Goal: Information Seeking & Learning: Learn about a topic

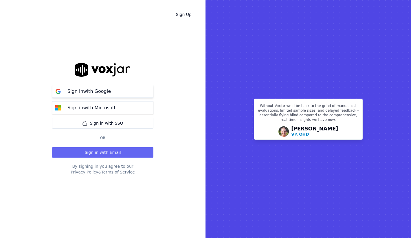
click at [101, 92] on p "Sign in with Google" at bounding box center [89, 91] width 43 height 7
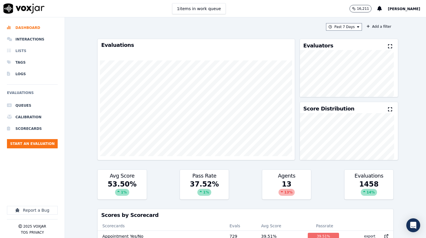
click at [17, 51] on li "Lists" at bounding box center [32, 51] width 51 height 12
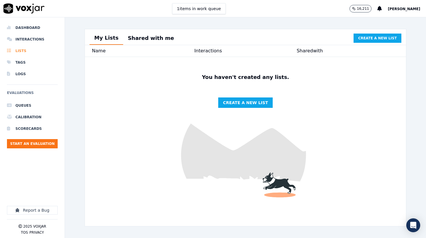
click at [23, 54] on li "Lists" at bounding box center [32, 51] width 51 height 12
click at [23, 50] on li "Lists" at bounding box center [32, 51] width 51 height 12
click at [152, 40] on button "Shared with me" at bounding box center [151, 38] width 56 height 13
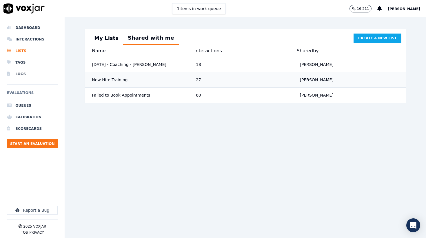
click at [115, 81] on div "New Hire Training" at bounding box center [142, 80] width 104 height 10
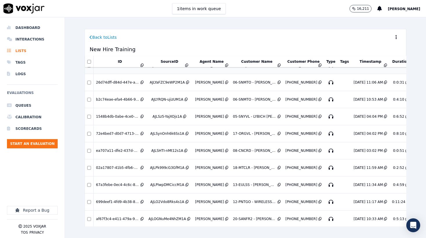
scroll to position [65, 0]
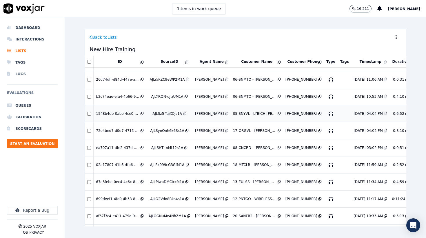
click at [117, 112] on div "1548b4db-0abe-4ce0-bd20-952715e3e9c9" at bounding box center [117, 114] width 43 height 5
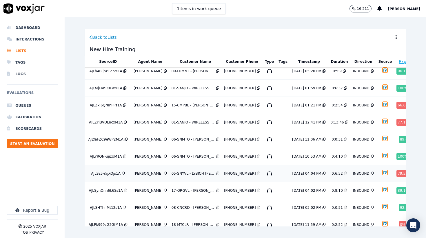
scroll to position [5, 82]
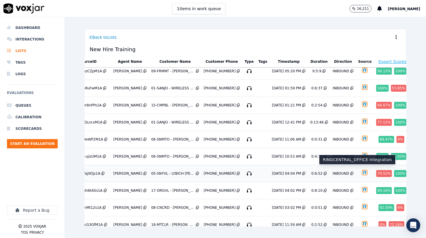
click at [360, 171] on img "button" at bounding box center [365, 173] width 10 height 10
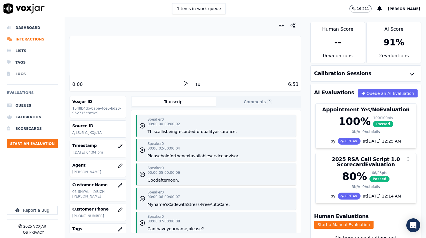
click at [185, 83] on icon at bounding box center [186, 84] width 6 height 6
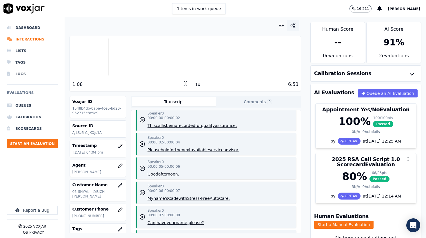
click at [293, 25] on icon "button" at bounding box center [293, 26] width 6 height 6
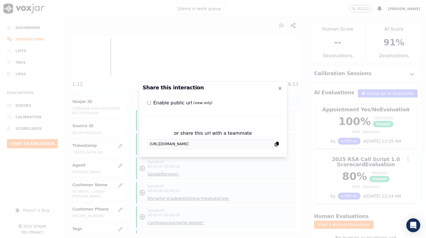
click at [280, 145] on div "or share this url with a teammate https://app.voxjar.com/interactions/1548b4db-…" at bounding box center [213, 139] width 141 height 28
click at [279, 145] on div "or share this url with a teammate https://app.voxjar.com/interactions/1548b4db-…" at bounding box center [213, 139] width 141 height 28
click at [277, 145] on icon at bounding box center [277, 144] width 4 height 5
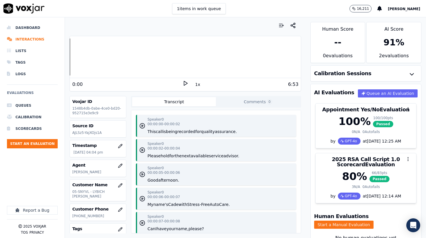
click at [187, 83] on icon at bounding box center [186, 84] width 6 height 6
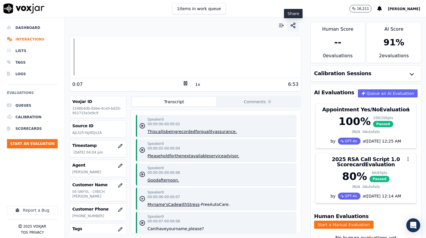
click at [294, 25] on icon "button" at bounding box center [293, 26] width 6 height 6
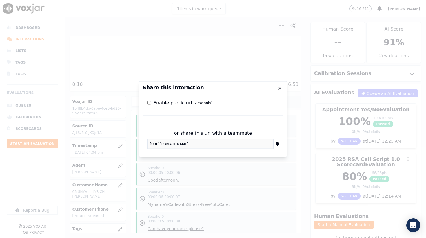
click at [276, 144] on icon at bounding box center [277, 144] width 4 height 5
click at [280, 90] on icon "button" at bounding box center [280, 88] width 5 height 5
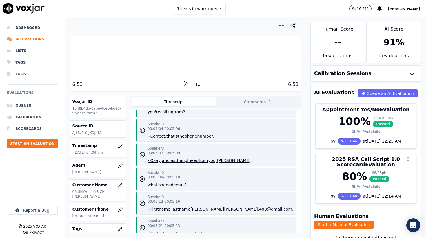
scroll to position [2086, 0]
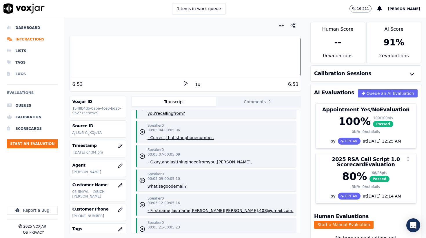
click at [200, 141] on button "number." at bounding box center [205, 138] width 17 height 6
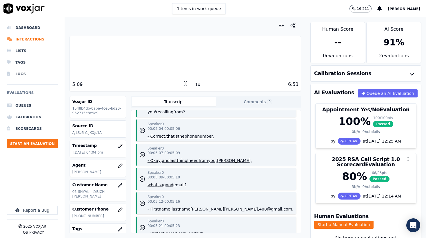
click at [165, 115] on button "calling" at bounding box center [166, 112] width 13 height 6
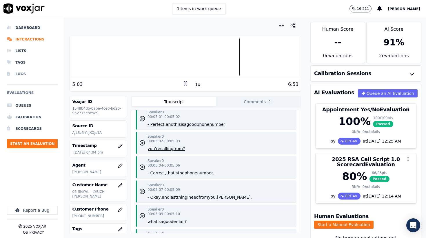
scroll to position [2050, 0]
click at [171, 128] on button "and" at bounding box center [170, 126] width 8 height 6
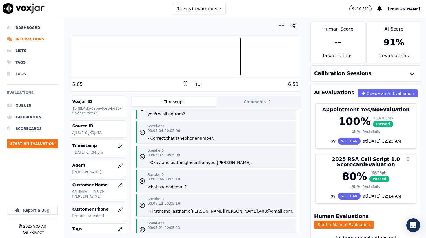
scroll to position [2092, 0]
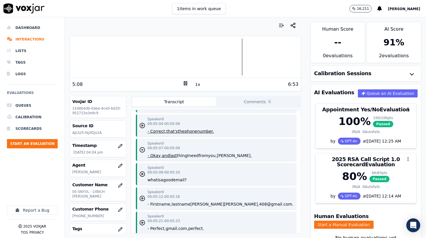
click at [186, 83] on icon at bounding box center [186, 84] width 6 height 6
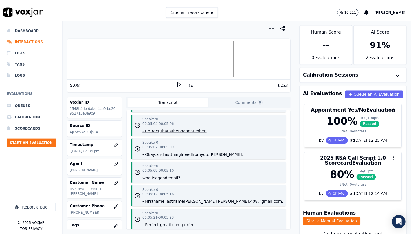
scroll to position [2098, 0]
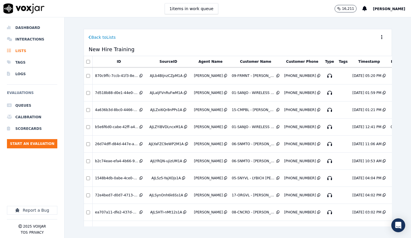
scroll to position [5, 82]
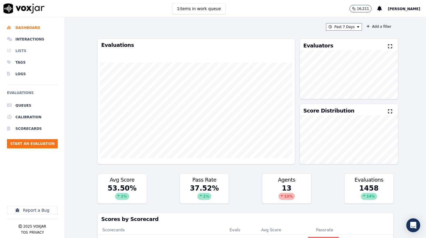
click at [17, 52] on li "Lists" at bounding box center [32, 51] width 51 height 12
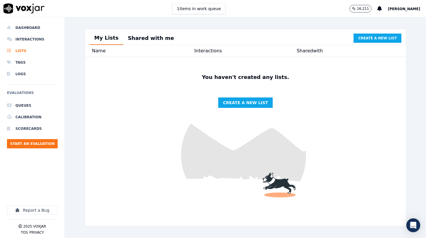
click at [149, 42] on button "Shared with me" at bounding box center [151, 38] width 56 height 13
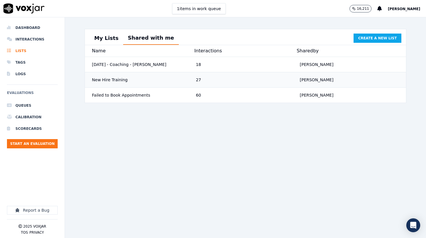
click at [148, 82] on div "New Hire Training" at bounding box center [142, 80] width 104 height 10
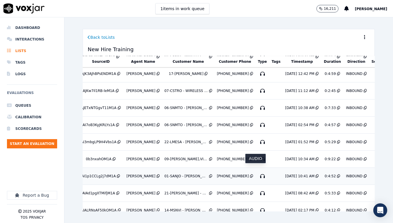
scroll to position [309, 67]
click at [258, 172] on icon "button" at bounding box center [262, 176] width 9 height 9
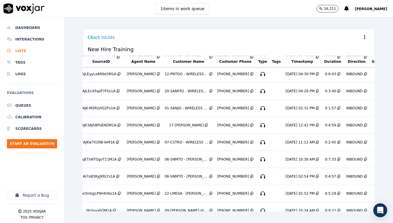
scroll to position [257, 66]
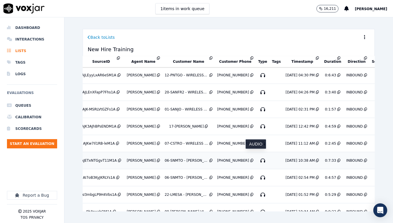
click at [258, 156] on icon "button" at bounding box center [262, 160] width 9 height 9
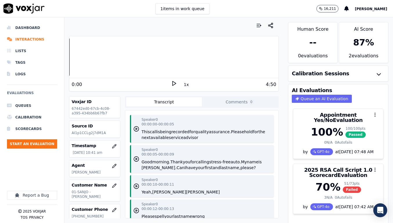
drag, startPoint x: 175, startPoint y: 83, endPoint x: 172, endPoint y: 87, distance: 5.0
click at [174, 83] on icon at bounding box center [174, 84] width 6 height 6
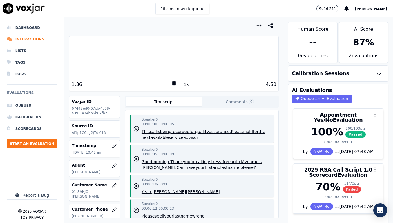
click at [173, 83] on icon at bounding box center [174, 84] width 6 height 6
click at [174, 83] on icon at bounding box center [174, 84] width 6 height 6
click at [173, 84] on icon at bounding box center [174, 84] width 6 height 6
click at [174, 84] on icon at bounding box center [174, 84] width 6 height 6
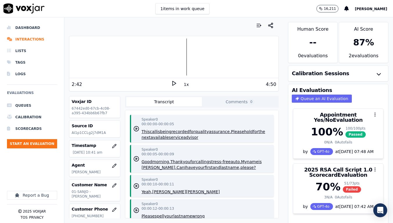
click at [173, 83] on icon at bounding box center [174, 84] width 6 height 6
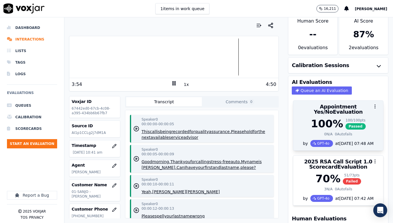
scroll to position [6, 0]
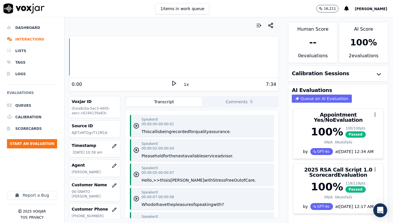
click at [172, 84] on icon at bounding box center [174, 84] width 6 height 6
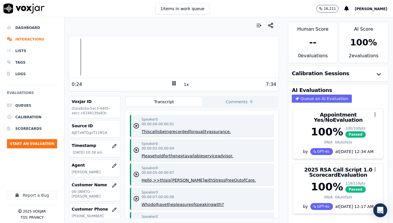
click at [160, 83] on div "0:24" at bounding box center [121, 84] width 99 height 7
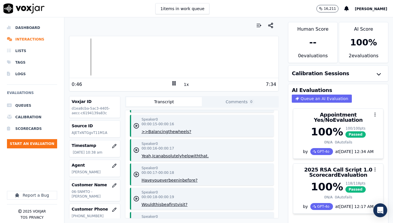
scroll to position [151, 0]
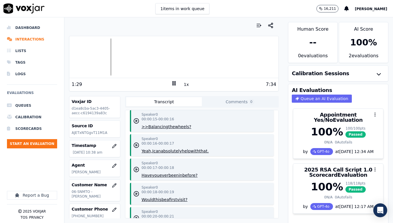
click at [174, 84] on icon at bounding box center [174, 84] width 6 height 6
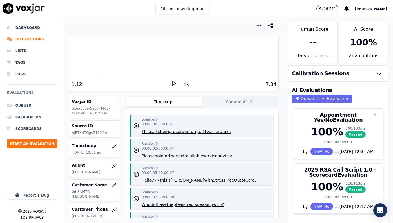
click at [176, 85] on icon at bounding box center [174, 84] width 6 height 6
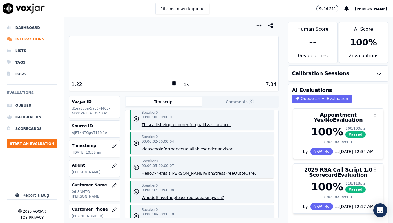
scroll to position [8, 0]
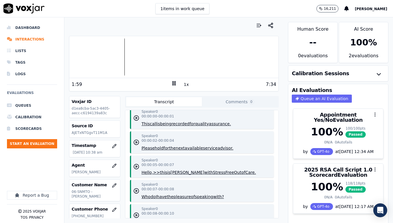
click at [174, 84] on icon at bounding box center [174, 84] width 6 height 6
click at [173, 84] on icon at bounding box center [174, 84] width 6 height 6
click at [174, 84] on icon at bounding box center [174, 84] width 6 height 6
click at [173, 84] on icon at bounding box center [174, 84] width 6 height 6
click at [174, 83] on icon at bounding box center [174, 84] width 6 height 6
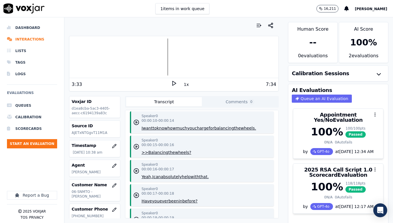
scroll to position [131, 0]
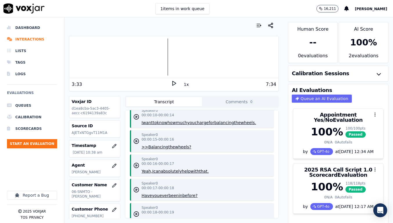
click at [174, 84] on polygon at bounding box center [173, 83] width 3 height 4
click at [173, 83] on rect at bounding box center [172, 83] width 1 height 4
click at [172, 83] on polygon at bounding box center [173, 83] width 3 height 4
click at [172, 83] on rect at bounding box center [172, 83] width 1 height 4
click at [174, 83] on polygon at bounding box center [173, 83] width 3 height 4
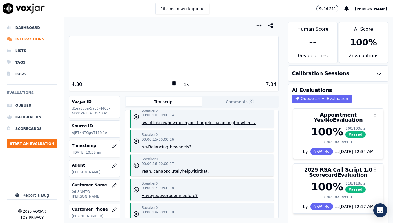
click at [172, 84] on icon at bounding box center [174, 84] width 6 height 6
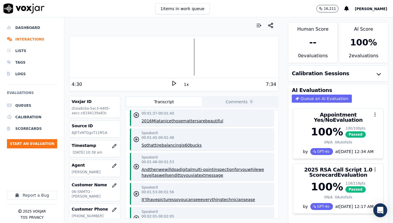
scroll to position [0, 0]
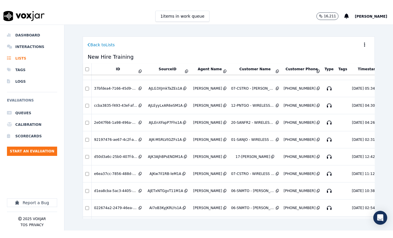
scroll to position [227, 0]
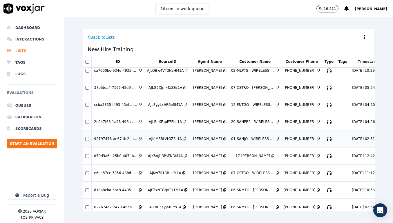
click at [189, 136] on td "AJK-MSRLVtGZFs1A" at bounding box center [167, 139] width 47 height 17
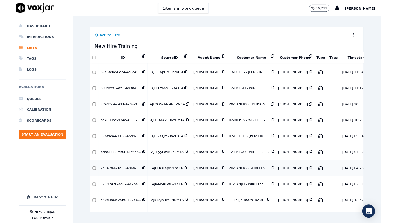
scroll to position [169, 0]
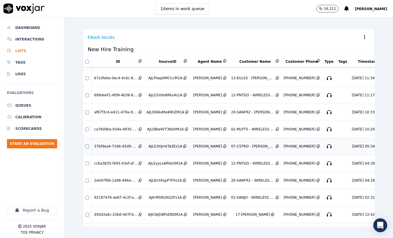
click at [191, 142] on td "Steve Hamilton" at bounding box center [210, 146] width 38 height 17
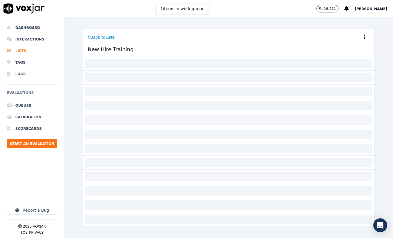
scroll to position [0, 0]
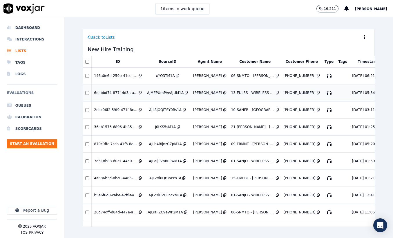
click at [117, 94] on div "6dabbd74-877f-4d3a-ac5a-8dff7ce4e8c1" at bounding box center [115, 93] width 43 height 5
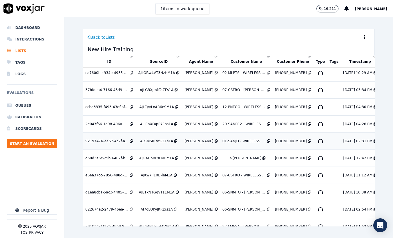
scroll to position [294, 0]
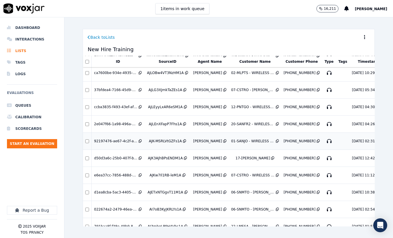
click at [241, 139] on div "01-SANJO - WIRELESS CALLER" at bounding box center [252, 141] width 43 height 5
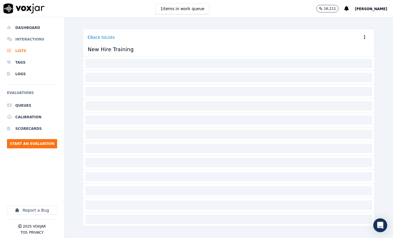
scroll to position [184, 0]
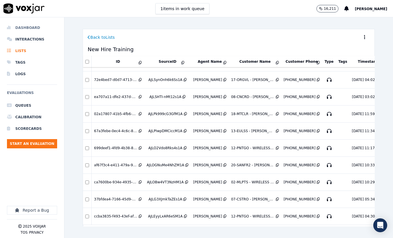
click at [24, 25] on li "Dashboard" at bounding box center [32, 28] width 50 height 12
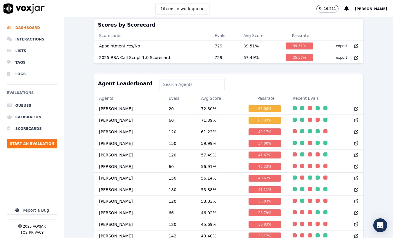
scroll to position [186, 0]
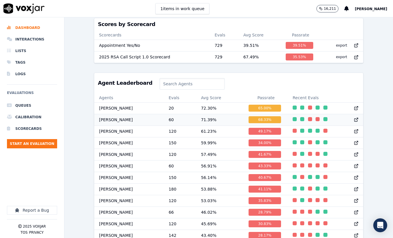
click at [169, 120] on td "60" at bounding box center [180, 120] width 32 height 12
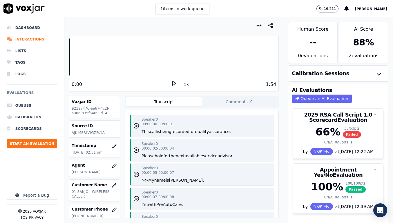
click at [173, 83] on icon at bounding box center [174, 84] width 6 height 6
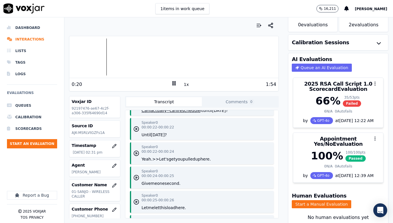
scroll to position [241, 0]
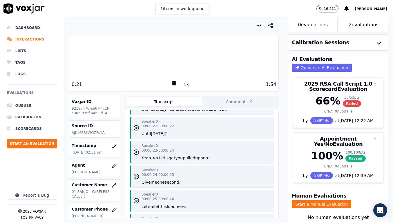
click at [172, 86] on icon at bounding box center [174, 84] width 6 height 6
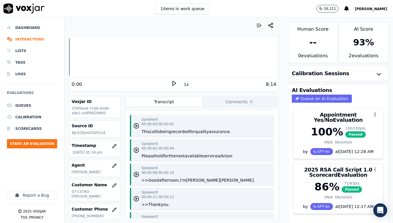
click at [172, 84] on polygon at bounding box center [173, 83] width 3 height 4
click at [173, 83] on icon at bounding box center [174, 84] width 6 height 6
click at [173, 85] on icon at bounding box center [174, 84] width 6 height 6
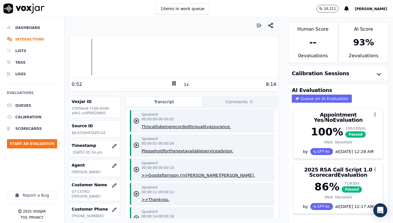
scroll to position [5, 0]
click at [173, 83] on rect at bounding box center [172, 83] width 1 height 4
click at [173, 83] on icon at bounding box center [174, 84] width 6 height 6
click at [120, 59] on div at bounding box center [173, 57] width 209 height 37
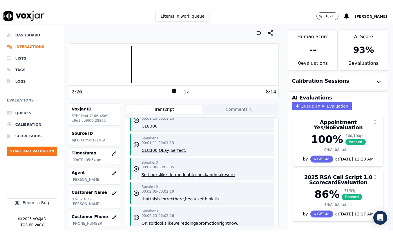
scroll to position [382, 0]
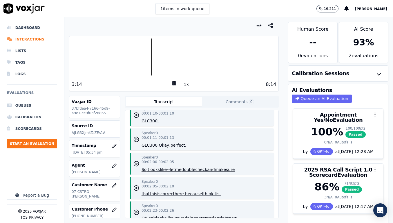
click at [173, 84] on rect at bounding box center [172, 83] width 1 height 4
click at [173, 85] on icon at bounding box center [174, 84] width 6 height 6
click at [154, 87] on div "4:22" at bounding box center [121, 84] width 99 height 7
click at [174, 83] on icon at bounding box center [174, 84] width 6 height 6
click at [172, 84] on polygon at bounding box center [173, 83] width 3 height 4
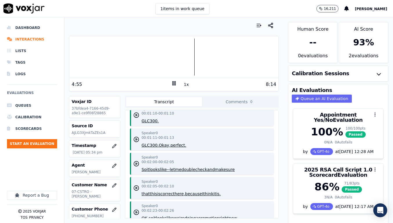
click at [175, 84] on icon at bounding box center [174, 84] width 6 height 6
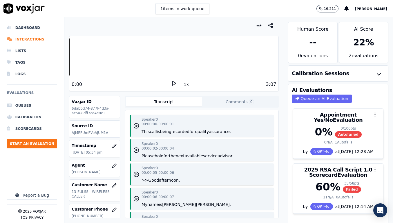
click at [173, 83] on icon at bounding box center [174, 84] width 6 height 6
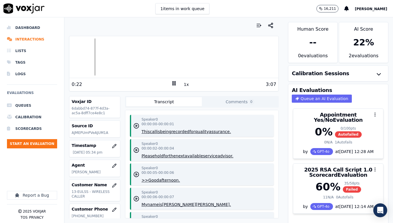
click at [173, 83] on rect at bounding box center [172, 83] width 1 height 4
click at [173, 85] on icon at bounding box center [174, 84] width 6 height 6
click at [173, 83] on icon at bounding box center [174, 84] width 6 height 6
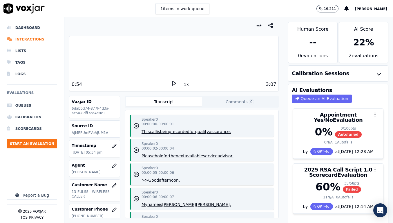
click at [172, 83] on icon at bounding box center [174, 84] width 6 height 6
click at [175, 84] on icon at bounding box center [174, 84] width 6 height 6
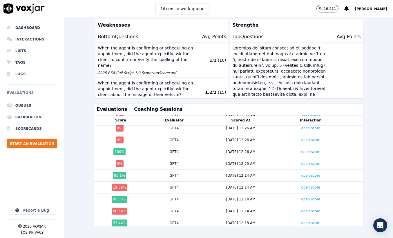
scroll to position [138, 0]
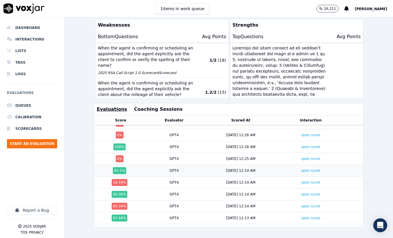
click at [138, 170] on div "93.1 %" at bounding box center [120, 170] width 48 height 7
click at [302, 172] on div "open score" at bounding box center [310, 171] width 56 height 5
click at [304, 171] on link "open score" at bounding box center [310, 171] width 19 height 4
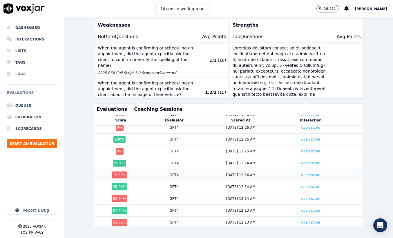
scroll to position [147, 0]
click at [318, 187] on link "open score" at bounding box center [310, 187] width 19 height 4
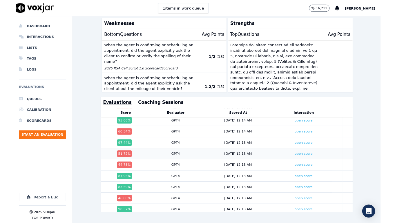
scroll to position [209, 0]
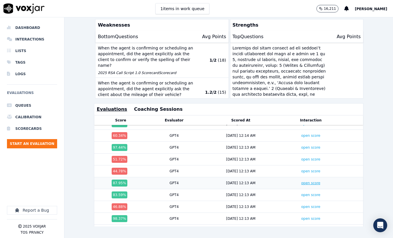
click at [319, 185] on link "open score" at bounding box center [310, 183] width 19 height 4
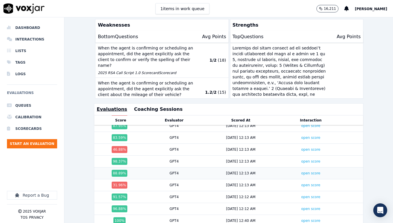
scroll to position [267, 0]
click at [314, 174] on link "open score" at bounding box center [310, 173] width 19 height 4
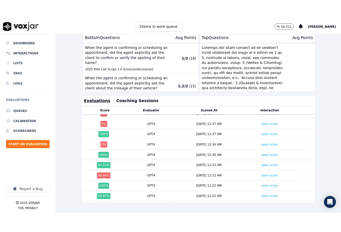
scroll to position [483, 0]
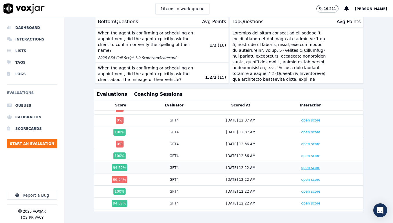
click at [308, 167] on link "open score" at bounding box center [310, 168] width 19 height 4
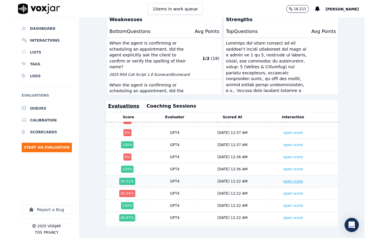
scroll to position [145, 0]
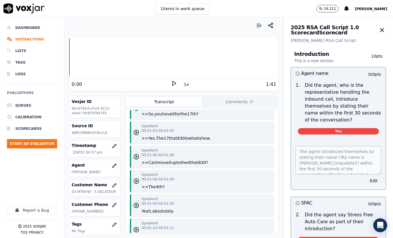
scroll to position [456, 0]
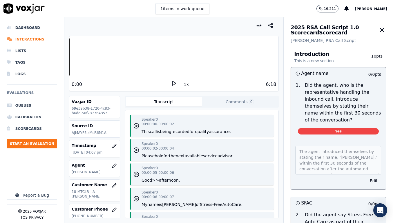
click at [173, 83] on icon at bounding box center [174, 84] width 6 height 6
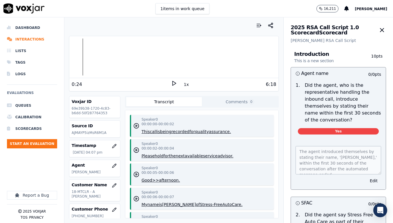
click at [173, 83] on icon at bounding box center [174, 84] width 6 height 6
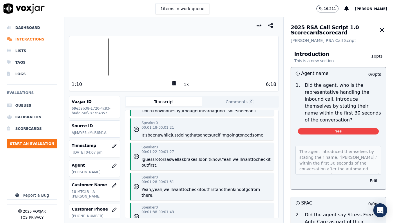
scroll to position [544, 0]
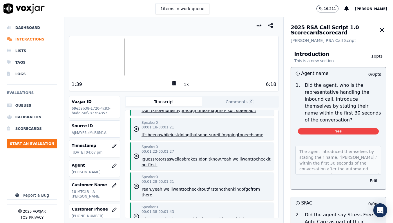
click at [174, 83] on icon at bounding box center [174, 84] width 6 height 6
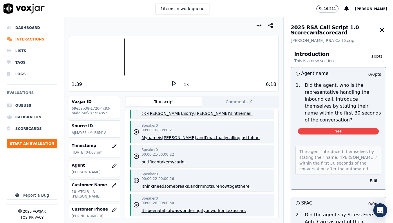
scroll to position [213, 0]
drag, startPoint x: 163, startPoint y: 82, endPoint x: 169, endPoint y: 83, distance: 5.8
click at [163, 82] on div "1:39" at bounding box center [121, 84] width 99 height 7
click at [172, 83] on icon at bounding box center [174, 84] width 6 height 6
click at [173, 83] on rect at bounding box center [172, 83] width 1 height 4
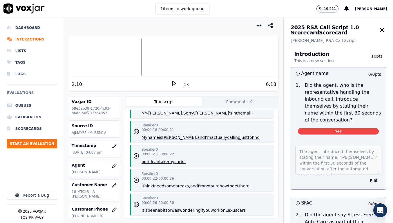
click at [173, 83] on icon at bounding box center [174, 84] width 6 height 6
click at [173, 83] on rect at bounding box center [172, 83] width 1 height 4
click at [167, 83] on div "2:11" at bounding box center [121, 84] width 99 height 7
click at [174, 83] on icon at bounding box center [174, 84] width 6 height 6
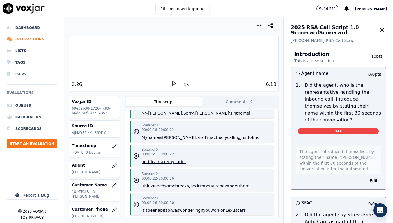
click at [173, 83] on icon at bounding box center [174, 84] width 6 height 6
click at [172, 84] on icon at bounding box center [174, 84] width 6 height 6
click at [172, 85] on icon at bounding box center [174, 84] width 6 height 6
click at [172, 83] on icon at bounding box center [174, 84] width 6 height 6
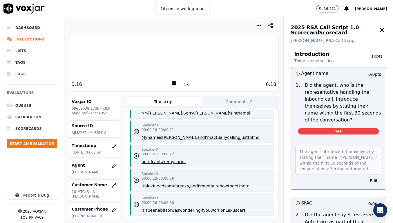
click at [172, 83] on icon at bounding box center [174, 84] width 6 height 6
click at [172, 85] on icon at bounding box center [174, 84] width 6 height 6
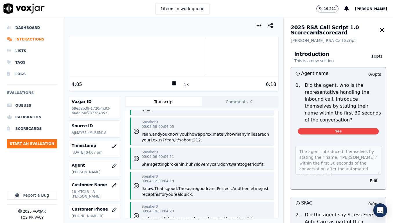
scroll to position [1423, 0]
click at [174, 85] on rect at bounding box center [174, 83] width 1 height 4
click at [172, 83] on polygon at bounding box center [173, 83] width 3 height 4
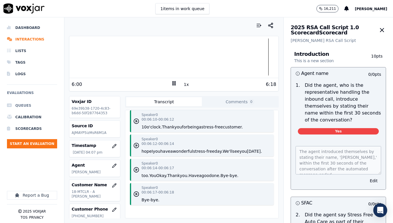
scroll to position [2326, 0]
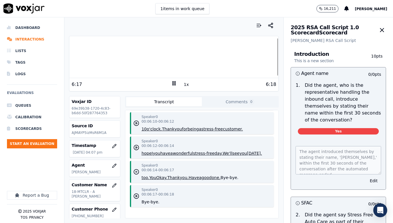
click at [173, 84] on rect at bounding box center [172, 83] width 1 height 4
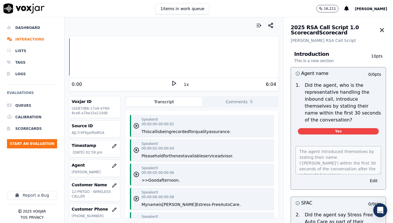
click at [173, 84] on icon at bounding box center [174, 84] width 6 height 6
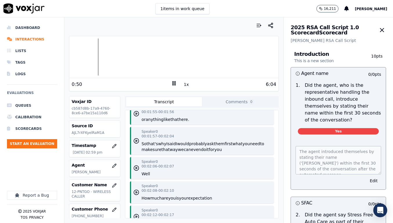
scroll to position [708, 0]
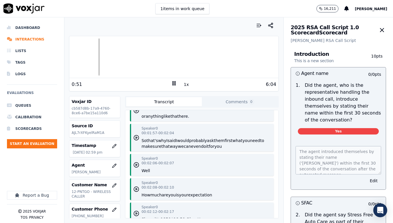
click at [175, 83] on rect at bounding box center [174, 83] width 1 height 4
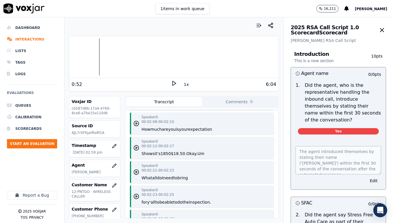
scroll to position [777, 0]
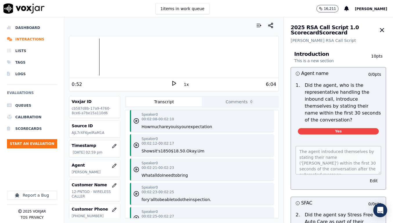
click at [172, 83] on icon at bounding box center [174, 84] width 6 height 6
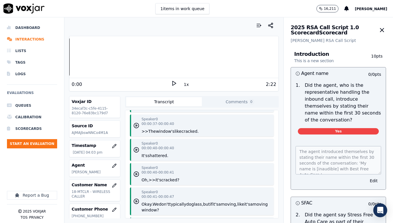
scroll to position [399, 0]
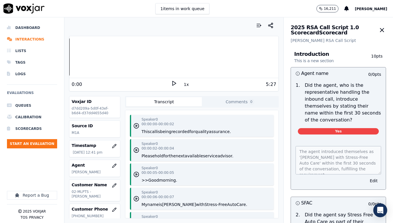
click at [170, 83] on div "0:00" at bounding box center [121, 84] width 99 height 7
click at [173, 84] on icon at bounding box center [174, 84] width 6 height 6
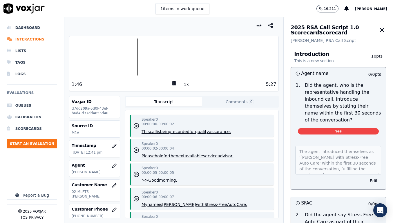
click at [173, 83] on rect at bounding box center [172, 83] width 1 height 4
click at [154, 83] on div "1:46" at bounding box center [121, 84] width 99 height 7
click at [173, 84] on icon at bounding box center [174, 84] width 6 height 6
click at [160, 82] on div "4:46" at bounding box center [121, 84] width 99 height 7
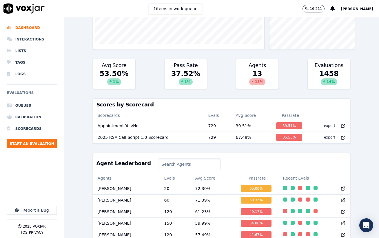
scroll to position [102, 0]
